Goal: Task Accomplishment & Management: Manage account settings

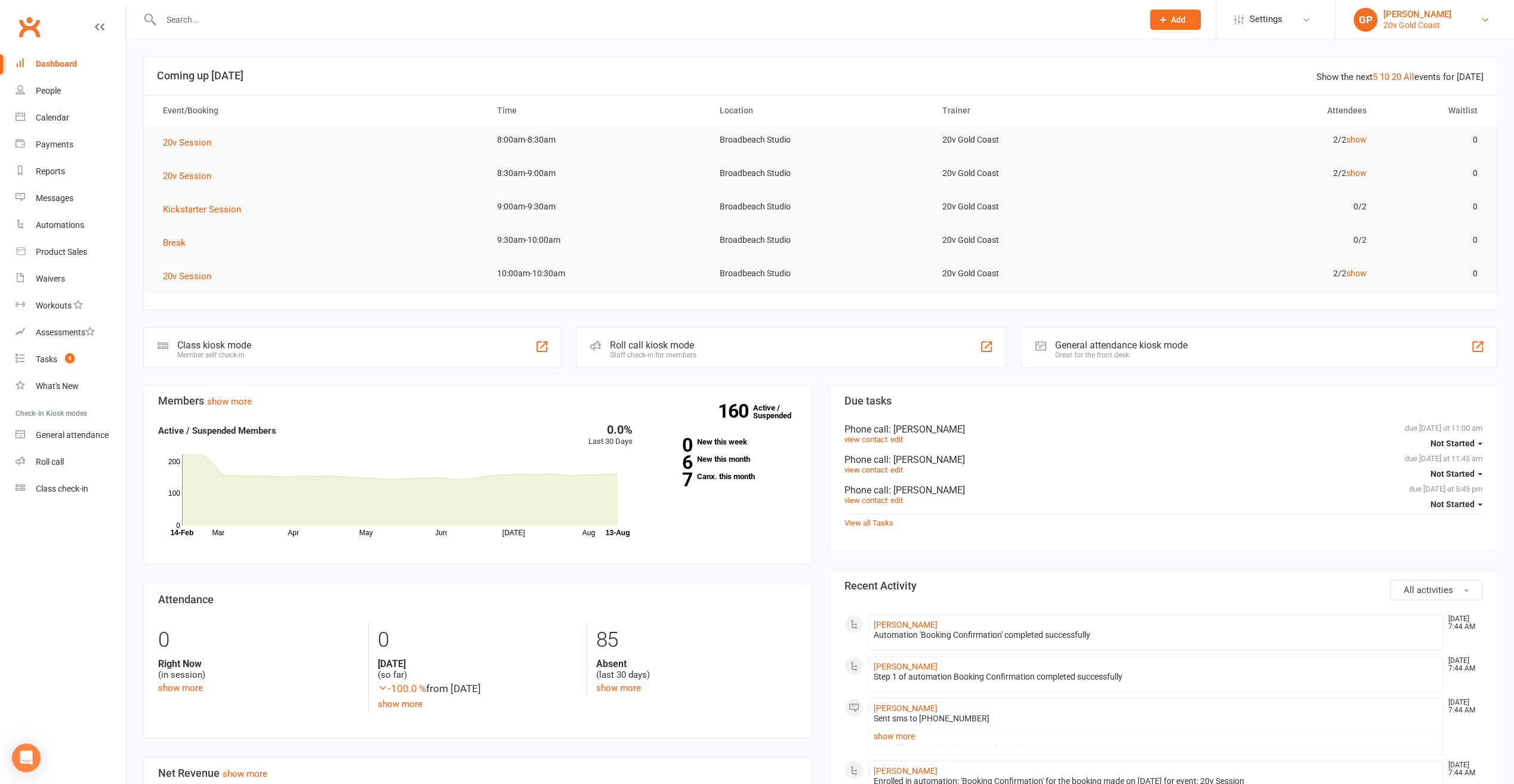
click at [1466, 20] on link "[PERSON_NAME] 20v Gold Coast" at bounding box center [1425, 20] width 143 height 24
click at [1454, 76] on link "Switch to: 20v Paddington" at bounding box center [1425, 80] width 179 height 27
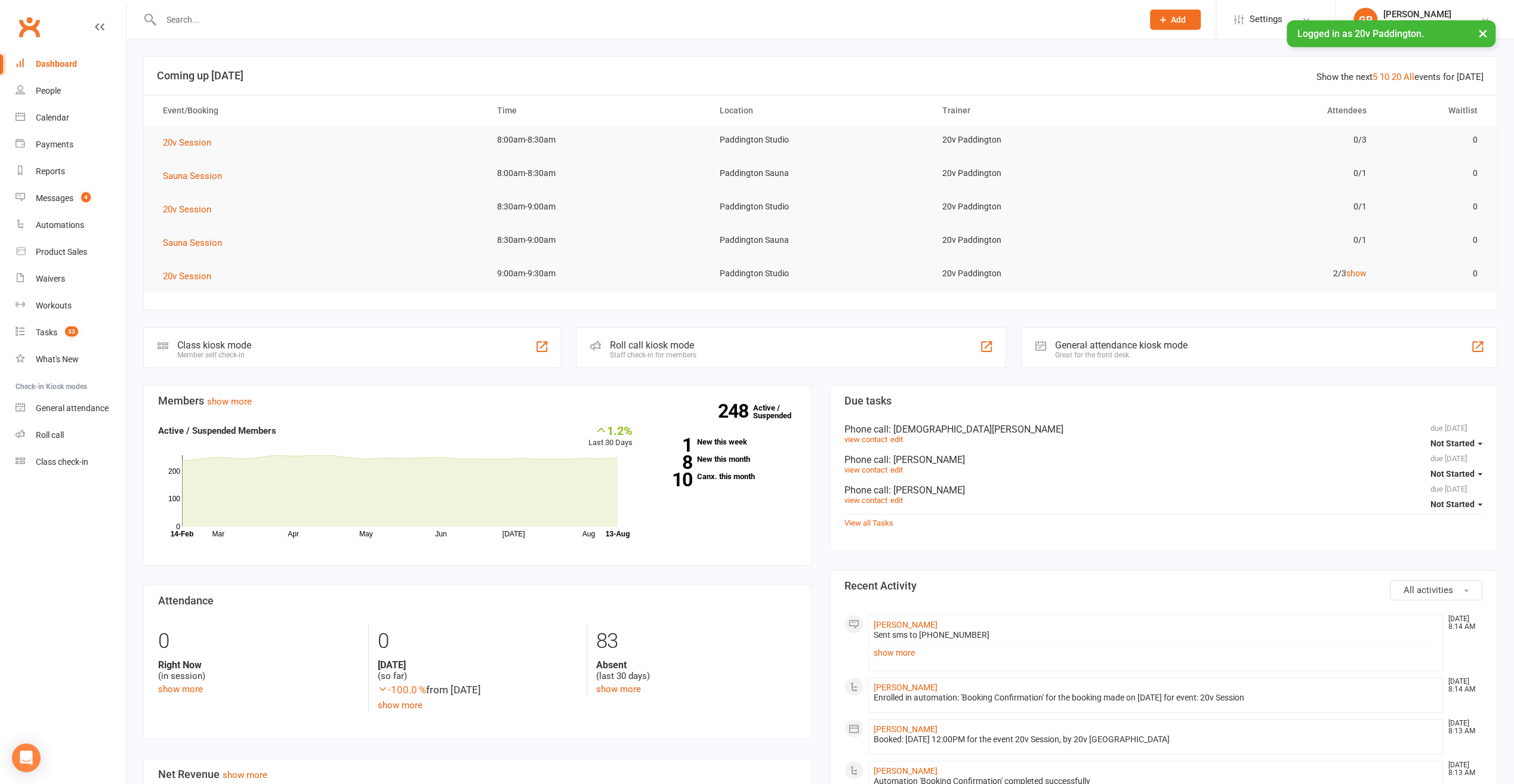
click at [726, 446] on div "248 Active / Suspended 1 New this week 8 New this month 10 Canx. this month" at bounding box center [724, 456] width 164 height 66
click at [723, 443] on link "1 New this week" at bounding box center [724, 441] width 146 height 8
click at [728, 476] on link "10 Canx. this month" at bounding box center [724, 476] width 146 height 8
